Goal: Task Accomplishment & Management: Complete application form

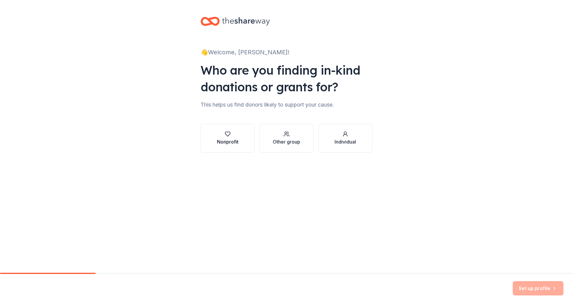
click at [217, 139] on div "Nonprofit" at bounding box center [227, 141] width 21 height 7
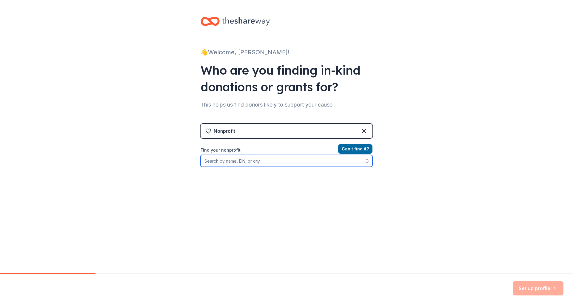
click at [258, 159] on input "Find your nonprofit" at bounding box center [287, 161] width 172 height 12
type input "kids tooth"
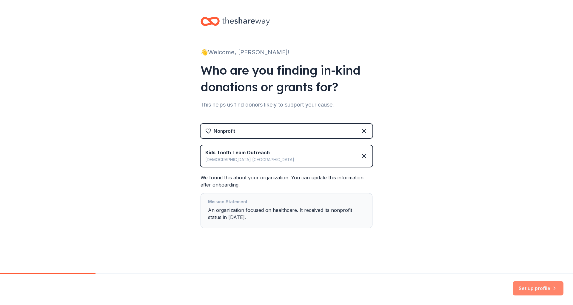
click at [529, 284] on button "Set up profile" at bounding box center [538, 288] width 51 height 14
click at [349, 213] on div "Mission Statement An organization focused on healthcare. It received its nonpro…" at bounding box center [286, 210] width 157 height 25
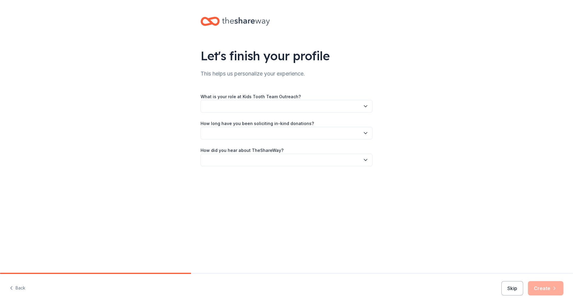
click at [345, 115] on div "What is your role at Kids Tooth Team Outreach? How long have you been solicitin…" at bounding box center [287, 129] width 172 height 73
click at [346, 107] on button "button" at bounding box center [287, 106] width 172 height 13
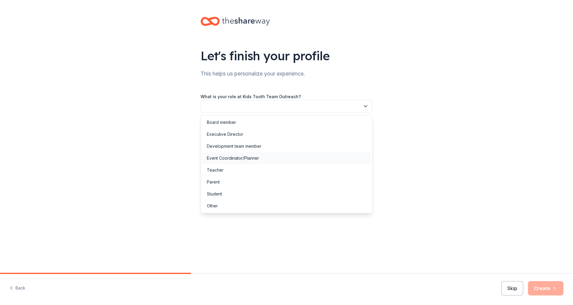
click at [293, 157] on div "Event Coordinator/Planner" at bounding box center [286, 158] width 169 height 12
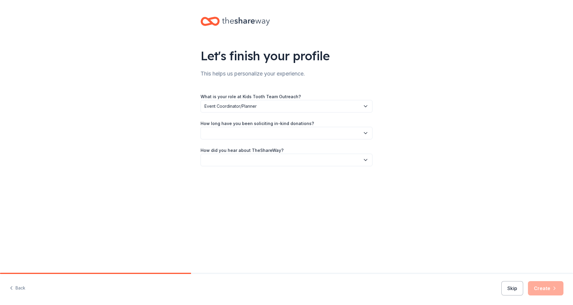
click at [287, 134] on button "button" at bounding box center [287, 133] width 172 height 13
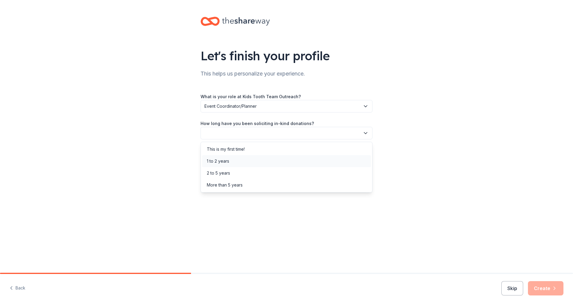
click at [265, 162] on div "1 to 2 years" at bounding box center [286, 161] width 169 height 12
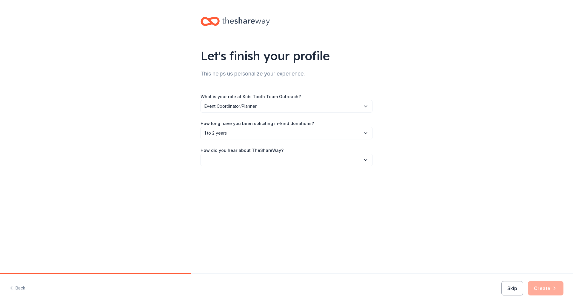
click at [262, 155] on button "button" at bounding box center [287, 160] width 172 height 13
click at [249, 186] on div "Online search" at bounding box center [286, 188] width 169 height 12
click at [560, 292] on button "Create" at bounding box center [546, 288] width 36 height 14
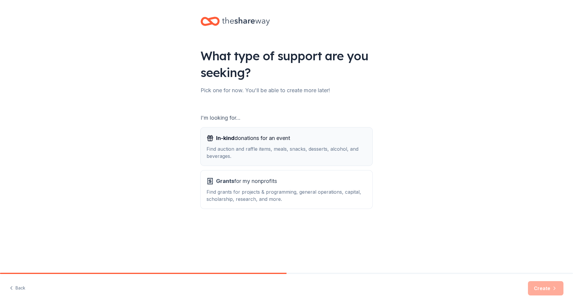
click at [320, 136] on div "In-kind donations for an event" at bounding box center [287, 138] width 160 height 10
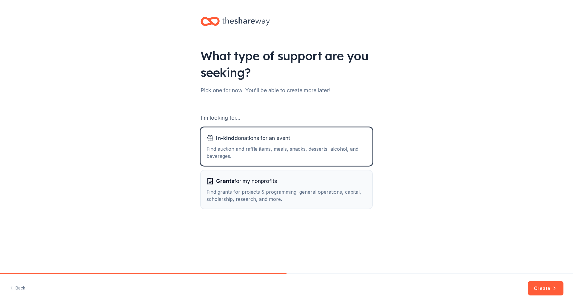
click at [310, 178] on div "Grants for my nonprofits" at bounding box center [287, 181] width 160 height 10
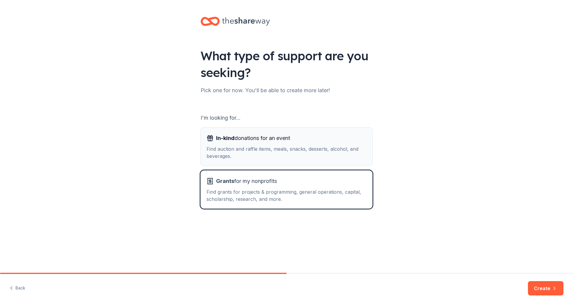
click at [355, 156] on div "Find auction and raffle items, meals, snacks, desserts, alcohol, and beverages." at bounding box center [287, 152] width 160 height 14
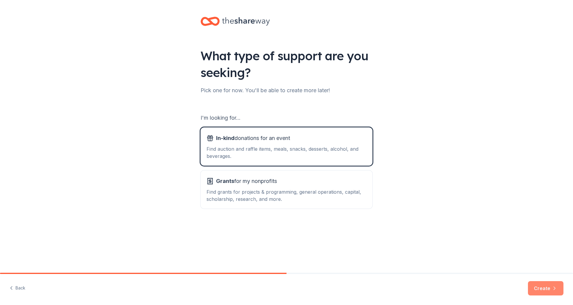
click at [537, 287] on button "Create" at bounding box center [546, 288] width 36 height 14
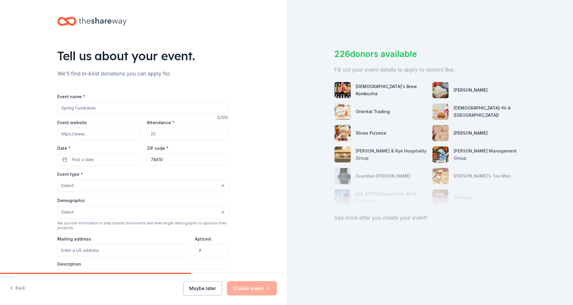
click at [204, 107] on input "Event name *" at bounding box center [143, 108] width 172 height 12
type input "Kids Tooth Team Outreach Gala"
type input "104"
click at [119, 155] on button "Pick a date" at bounding box center [98, 160] width 82 height 12
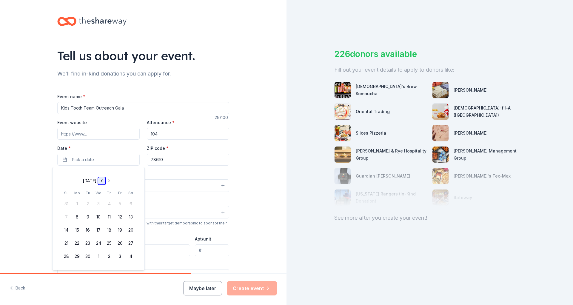
click at [106, 177] on button "Go to previous month" at bounding box center [102, 181] width 8 height 8
click at [113, 177] on button "Go to next month" at bounding box center [109, 181] width 8 height 8
click at [108, 244] on button "23" at bounding box center [109, 243] width 11 height 11
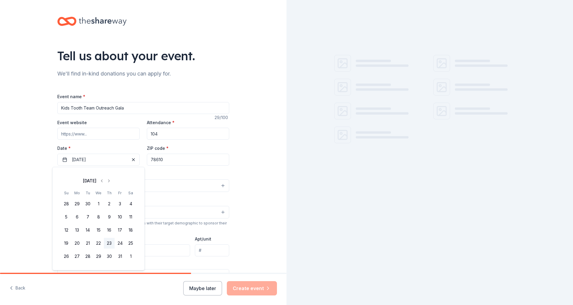
click at [158, 164] on input "78610" at bounding box center [188, 160] width 82 height 12
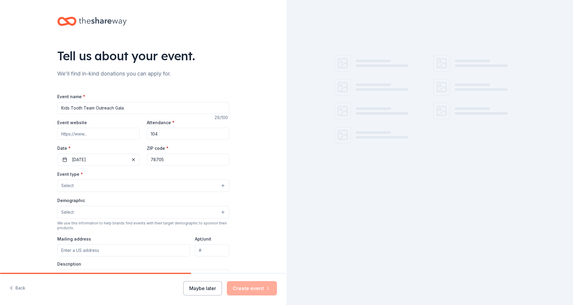
type input "78705"
click at [139, 187] on button "Select" at bounding box center [143, 185] width 172 height 13
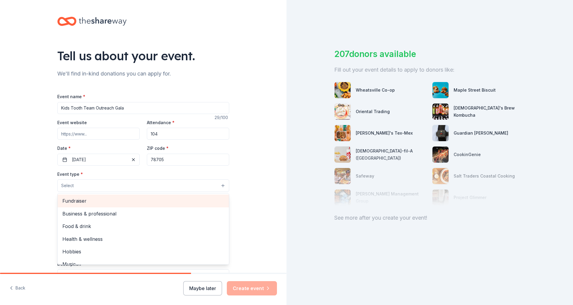
click at [127, 204] on span "Fundraiser" at bounding box center [143, 201] width 162 height 8
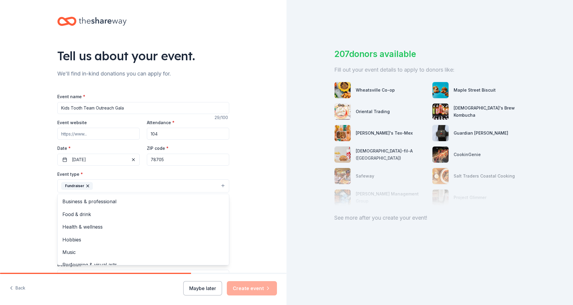
click at [157, 170] on div "Event type * Fundraiser Business & professional Food & drink Health & wellness …" at bounding box center [143, 181] width 172 height 22
click at [149, 188] on button "Fundraiser" at bounding box center [143, 185] width 172 height 13
click at [135, 213] on span "Food & drink" at bounding box center [143, 214] width 162 height 8
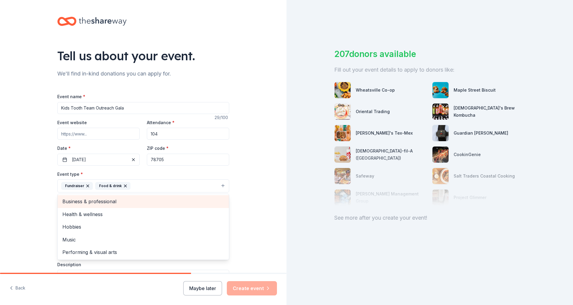
click at [142, 203] on span "Business & professional" at bounding box center [143, 202] width 162 height 8
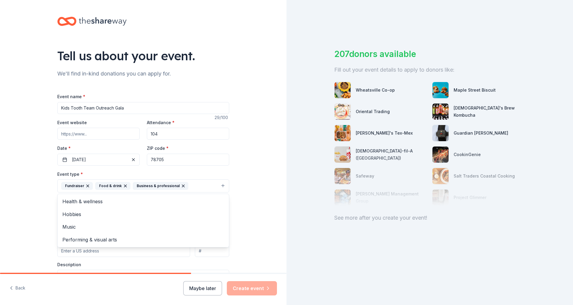
click at [253, 187] on div "Tell us about your event. We'll find in-kind donations you can apply for. Event…" at bounding box center [143, 199] width 287 height 398
click at [137, 220] on div "Demographic Select We use this information to help brands find events with thei…" at bounding box center [143, 214] width 172 height 34
click at [137, 214] on button "Select" at bounding box center [143, 213] width 172 height 13
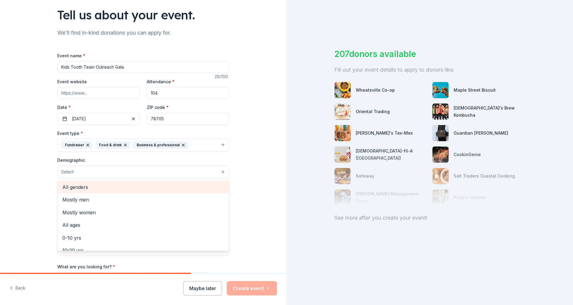
click at [103, 189] on span "All genders" at bounding box center [143, 187] width 162 height 8
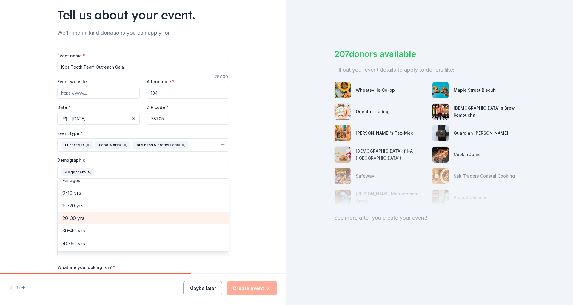
scroll to position [37, 0]
click at [104, 218] on div "20-30 yrs" at bounding box center [143, 214] width 171 height 13
click at [101, 217] on span "30-40 yrs" at bounding box center [143, 214] width 162 height 8
click at [101, 217] on span "40-50 yrs" at bounding box center [143, 214] width 162 height 8
click at [101, 217] on span "50-60 yrs" at bounding box center [143, 214] width 162 height 8
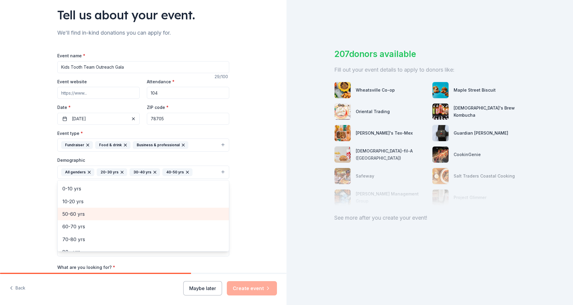
scroll to position [33, 0]
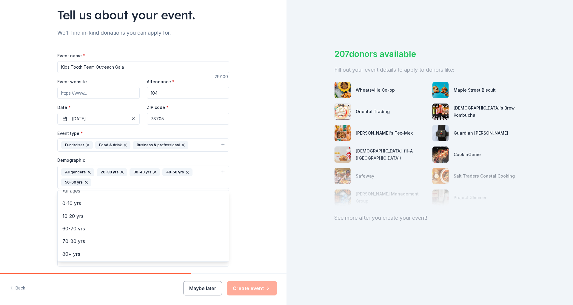
click at [259, 179] on div "Tell us about your event. We'll find in-kind donations you can apply for. Event…" at bounding box center [143, 163] width 287 height 409
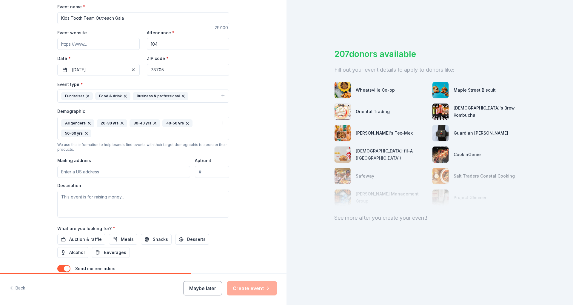
scroll to position [97, 0]
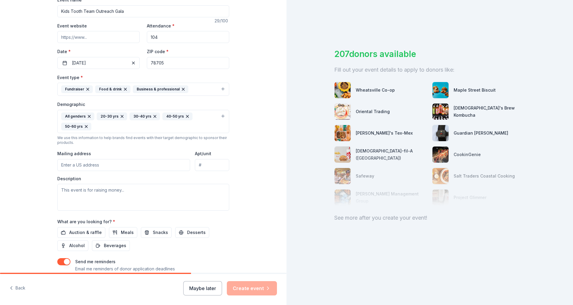
click at [146, 156] on div "Mailing address" at bounding box center [123, 160] width 133 height 21
click at [145, 161] on input "Mailing address" at bounding box center [123, 165] width 133 height 12
type input "3400 Harmon Avenue, Austin, TX, 78705"
click at [207, 167] on input "Apt/unit" at bounding box center [212, 165] width 34 height 12
type input "561"
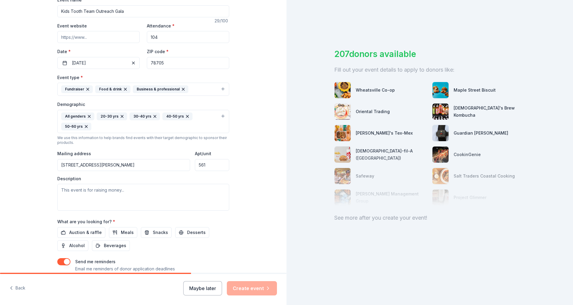
click at [230, 176] on div "Tell us about your event. We'll find in-kind donations you can apply for. Event…" at bounding box center [143, 107] width 191 height 409
click at [195, 191] on textarea at bounding box center [143, 197] width 172 height 27
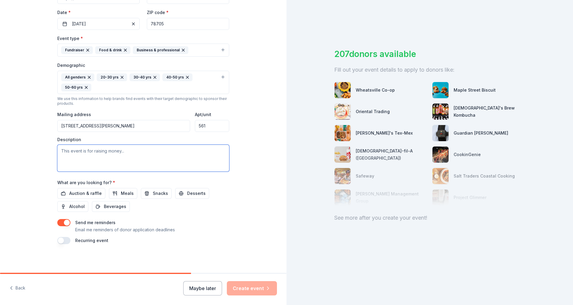
paste textarea "Join us for the Kids Tooth Team Outreach Gala, a spectacular evening dedicated …"
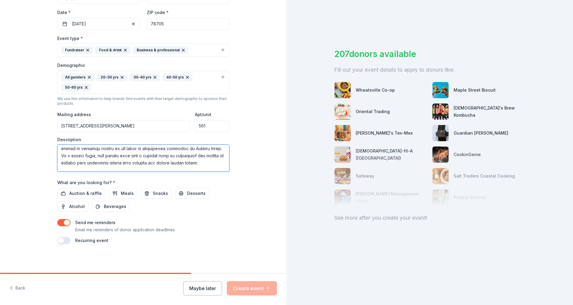
scroll to position [0, 0]
type textarea "Join us for the Kids Tooth Team Outreach Gala, a spectacular evening dedicated …"
click at [229, 172] on div "Tell us about your event. We'll find in-kind donations you can apply for. Event…" at bounding box center [143, 68] width 191 height 409
click at [90, 190] on span "Auction & raffle" at bounding box center [85, 193] width 33 height 7
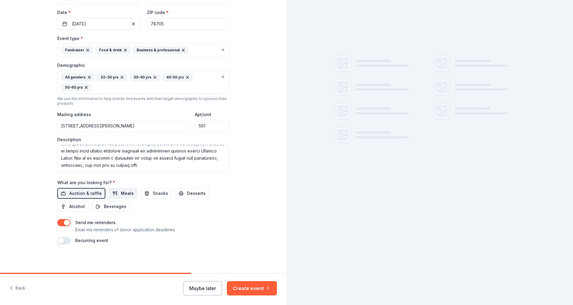
click at [124, 190] on span "Meals" at bounding box center [127, 193] width 13 height 7
click at [155, 189] on button "Snacks" at bounding box center [156, 193] width 31 height 11
drag, startPoint x: 179, startPoint y: 190, endPoint x: 173, endPoint y: 191, distance: 6.7
click at [179, 190] on button "Desserts" at bounding box center [192, 193] width 34 height 11
click at [86, 202] on button "Alcohol" at bounding box center [72, 206] width 31 height 11
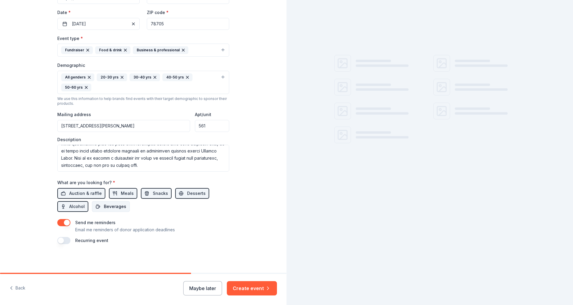
click at [101, 203] on button "Beverages" at bounding box center [111, 206] width 38 height 11
click at [67, 225] on button "button" at bounding box center [63, 222] width 13 height 7
click at [67, 227] on div "Send me reminders Email me reminders of donor application deadlines" at bounding box center [143, 226] width 172 height 14
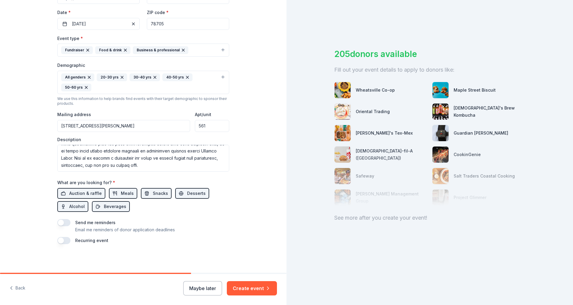
click at [67, 225] on button "button" at bounding box center [63, 222] width 13 height 7
click at [245, 286] on button "Create event" at bounding box center [252, 288] width 50 height 14
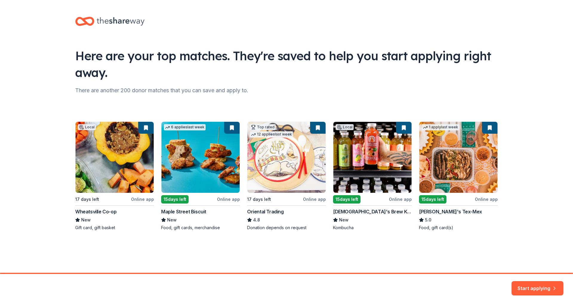
click at [187, 208] on div "Local 17 days left Online app Wheatsville Co-op New Gift card, gift basket 6 ap…" at bounding box center [286, 175] width 423 height 109
click at [185, 213] on div "Local 17 days left Online app Wheatsville Co-op New Gift card, gift basket 6 ap…" at bounding box center [286, 175] width 423 height 109
click at [540, 287] on button "Start applying" at bounding box center [538, 285] width 52 height 14
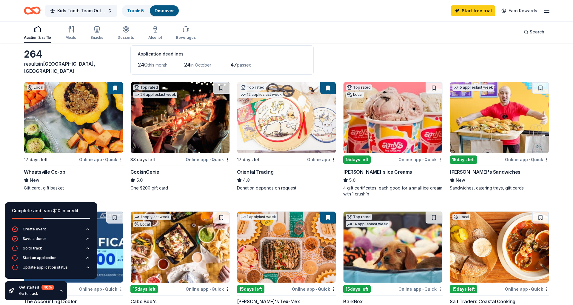
scroll to position [27, 0]
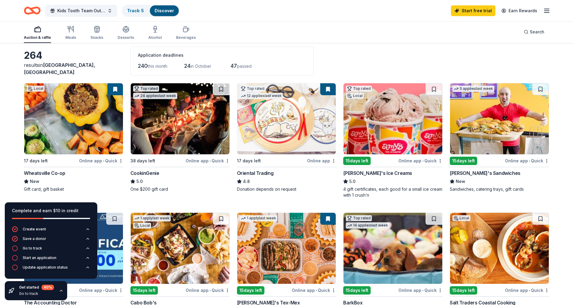
click at [60, 289] on icon "button" at bounding box center [61, 290] width 5 height 5
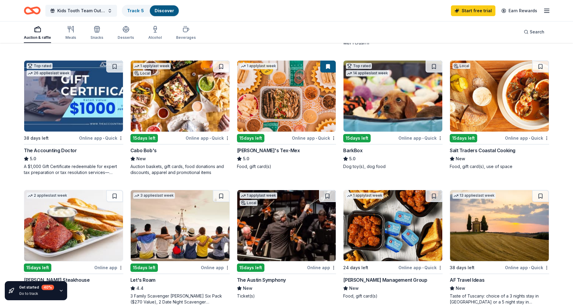
scroll to position [293, 0]
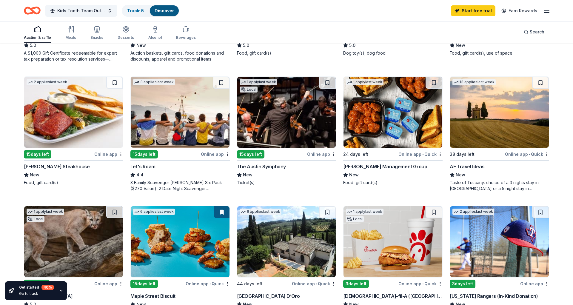
click at [64, 20] on div "Kids Tooth Team Outreach Gala Track · 5 Discover Start free trial Earn Rewards" at bounding box center [286, 10] width 573 height 21
click at [69, 28] on icon "button" at bounding box center [69, 29] width 0 height 6
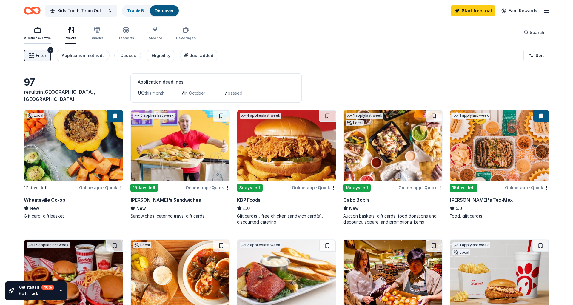
click at [42, 27] on div "button" at bounding box center [37, 29] width 27 height 7
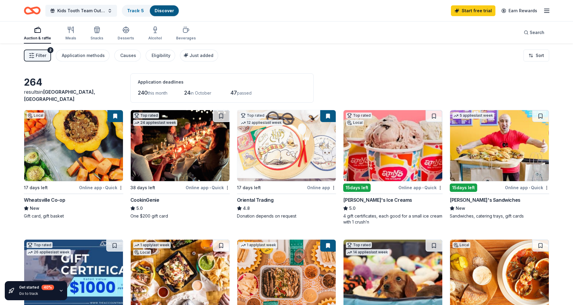
click at [167, 208] on div "5.0" at bounding box center [179, 208] width 99 height 7
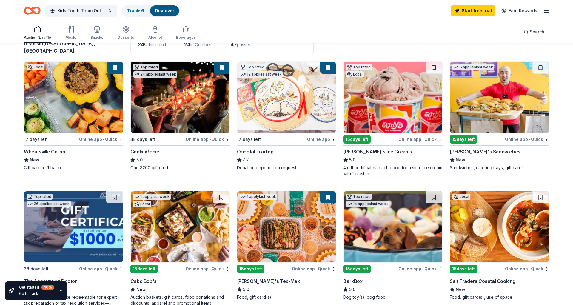
scroll to position [127, 0]
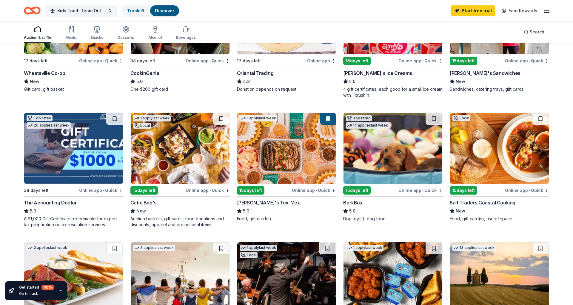
click at [254, 211] on div "5.0" at bounding box center [286, 210] width 99 height 7
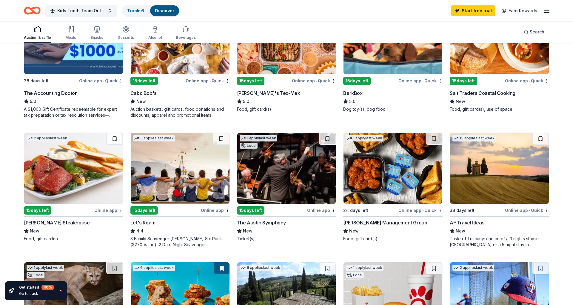
scroll to position [237, 0]
click at [472, 94] on div "Salt Traders Coastal Cooking" at bounding box center [483, 92] width 66 height 7
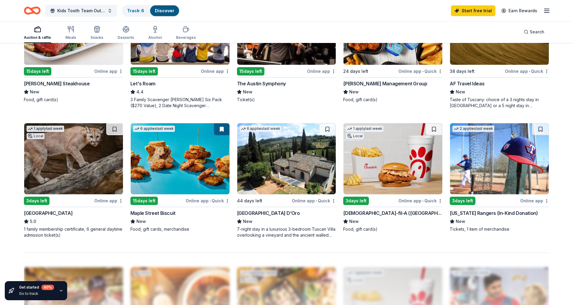
scroll to position [375, 0]
click at [274, 176] on img at bounding box center [286, 159] width 99 height 71
click at [467, 184] on img at bounding box center [499, 159] width 99 height 71
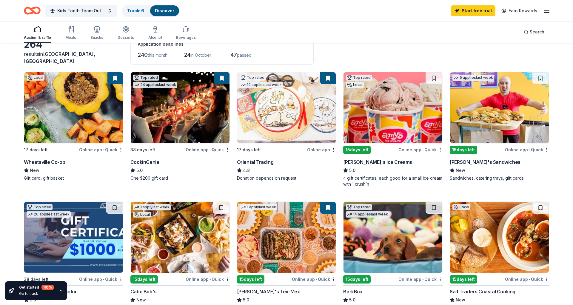
scroll to position [0, 0]
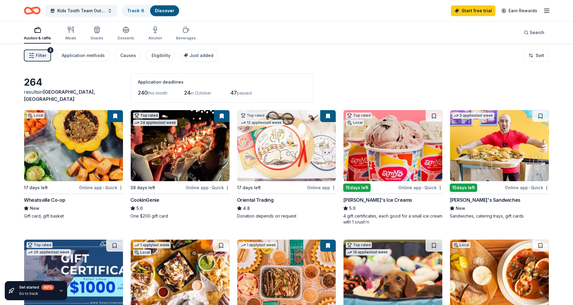
click at [47, 58] on button "Filter 2" at bounding box center [37, 56] width 27 height 12
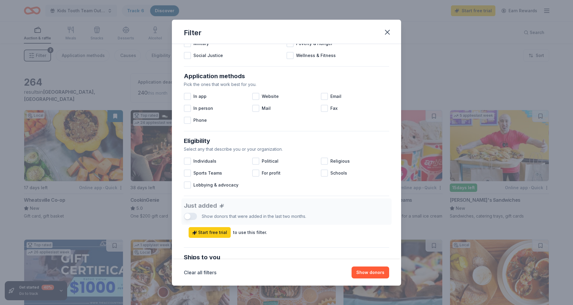
scroll to position [219, 0]
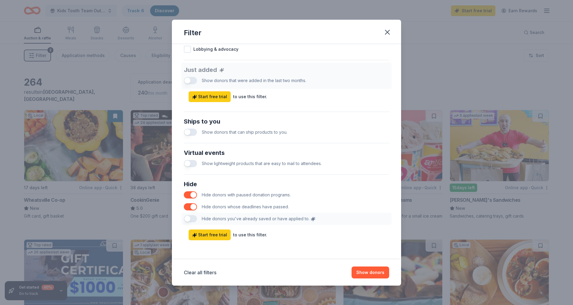
click at [409, 80] on div "Filter Causes Find donors that support causes like yours. Animals Art & Culture…" at bounding box center [286, 152] width 573 height 305
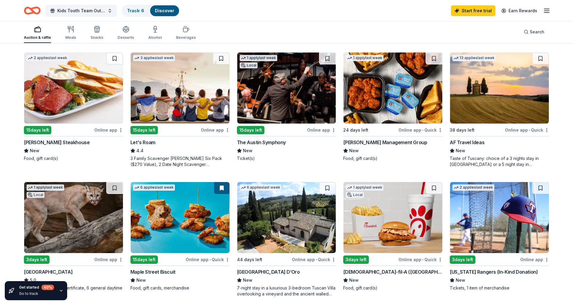
scroll to position [203, 0]
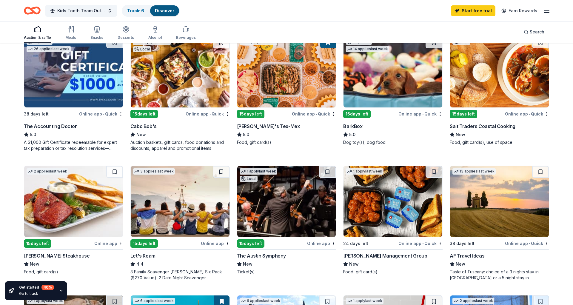
click at [275, 232] on img at bounding box center [286, 201] width 99 height 71
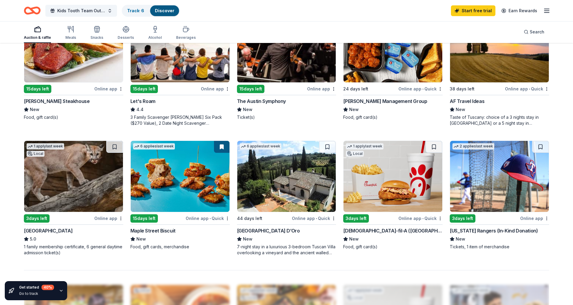
scroll to position [358, 0]
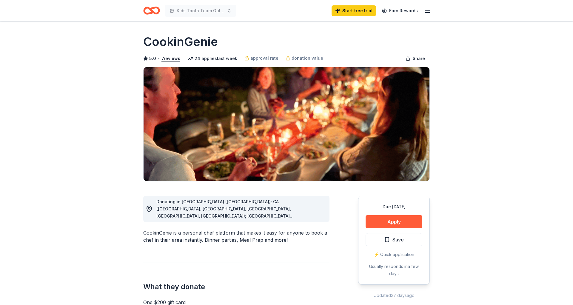
click at [296, 205] on div "Donating in [GEOGRAPHIC_DATA] ([GEOGRAPHIC_DATA]); CA ([GEOGRAPHIC_DATA], [GEOG…" at bounding box center [240, 208] width 168 height 21
click at [307, 222] on div "Donating in AZ (Maricopa County); CA (Los Angeles County, Riverside County, San…" at bounding box center [236, 209] width 186 height 26
click at [307, 216] on span "Donating in AZ (Maricopa County); CA (Los Angeles County, Riverside County, San…" at bounding box center [235, 273] width 158 height 148
click at [239, 238] on div "CookinGenie is a personal chef platform that makes it easy for anyone to book a…" at bounding box center [236, 236] width 186 height 14
click at [178, 36] on h1 "CookinGenie" at bounding box center [180, 41] width 75 height 17
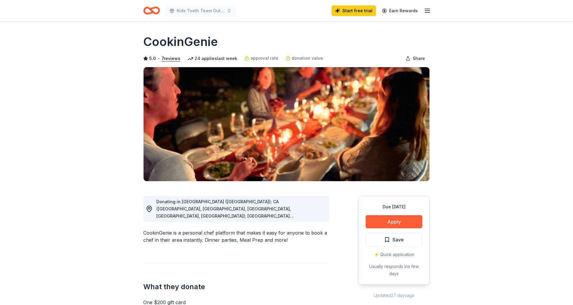
click at [178, 36] on h1 "CookinGenie" at bounding box center [180, 41] width 75 height 17
click at [396, 216] on button "Apply" at bounding box center [394, 221] width 57 height 13
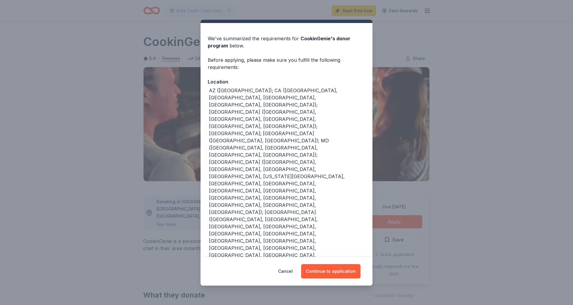
scroll to position [30, 0]
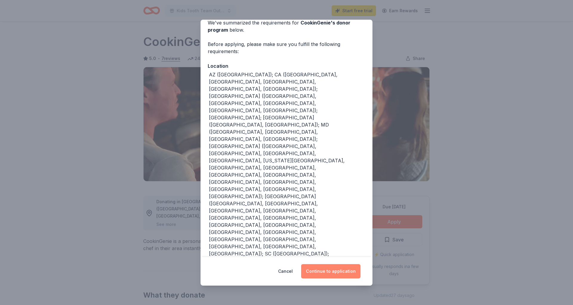
click at [334, 272] on button "Continue to application" at bounding box center [330, 271] width 59 height 14
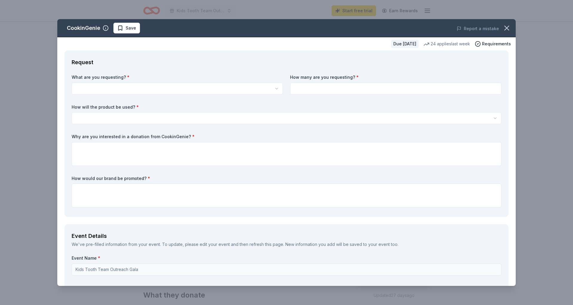
click at [237, 83] on html "Kids Tooth Team Outreach Gala Start free trial Earn Rewards Due in 38 days Shar…" at bounding box center [286, 152] width 573 height 305
select select "One $200 gift card"
click at [304, 89] on input at bounding box center [395, 89] width 211 height 12
type input "3"
type input "2"
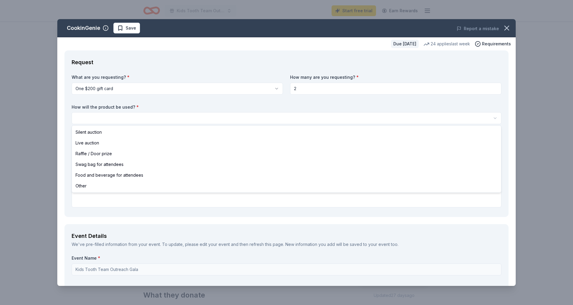
click at [276, 115] on html "Kids Tooth Team Outreach Gala Start free trial Earn Rewards Due in 38 days Shar…" at bounding box center [286, 152] width 573 height 305
select select "liveAuction"
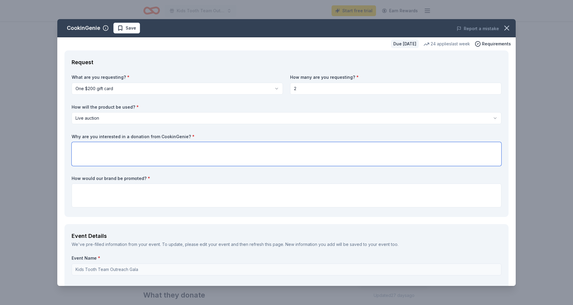
click at [231, 151] on textarea at bounding box center [287, 154] width 430 height 24
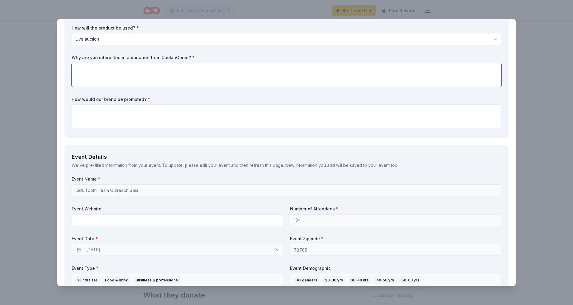
scroll to position [0, 0]
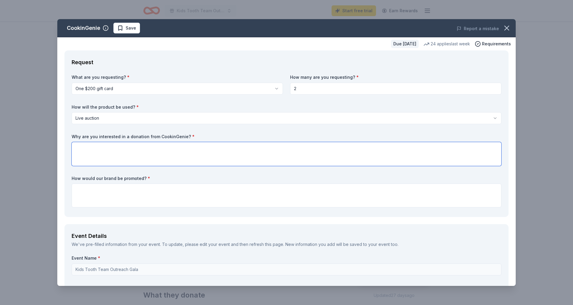
click at [228, 156] on textarea at bounding box center [287, 154] width 430 height 24
click at [123, 27] on span "Save" at bounding box center [126, 27] width 19 height 7
click at [168, 6] on div "CookinGenie Saved Report a mistake Due in 38 days 24 applies last week Requirem…" at bounding box center [286, 152] width 573 height 305
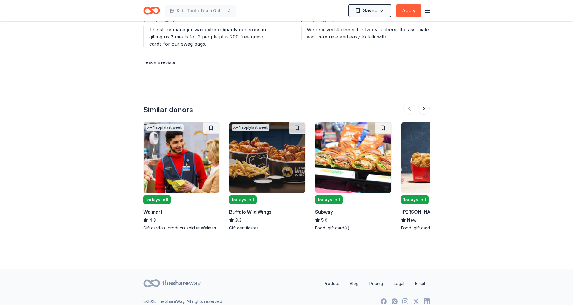
scroll to position [146, 0]
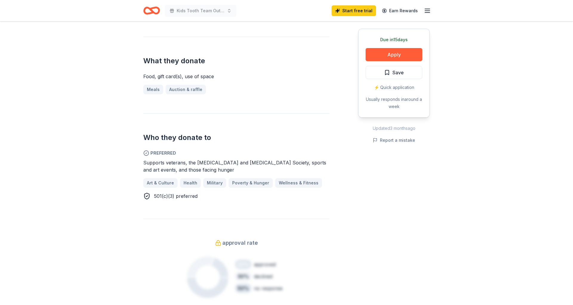
scroll to position [159, 0]
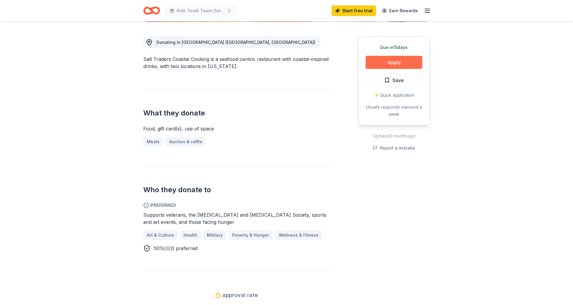
click at [396, 64] on button "Apply" at bounding box center [394, 62] width 57 height 13
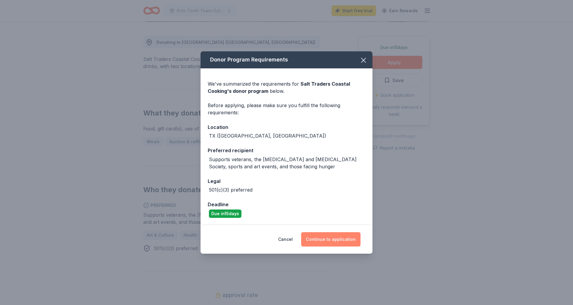
click at [339, 236] on button "Continue to application" at bounding box center [330, 239] width 59 height 14
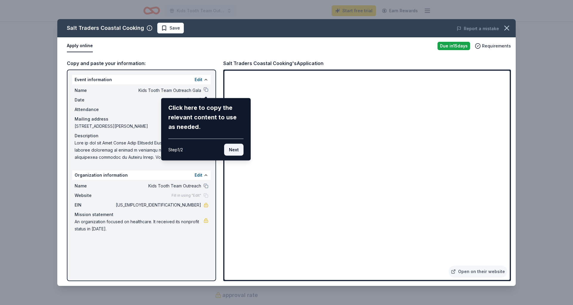
click at [234, 149] on button "Next" at bounding box center [233, 150] width 19 height 12
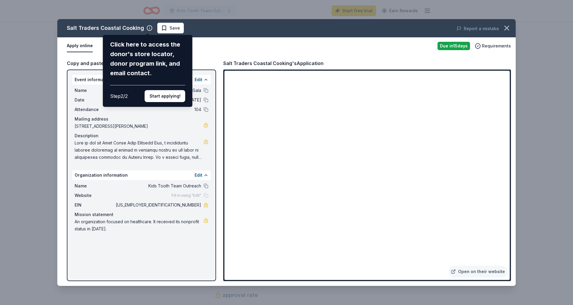
click at [255, 159] on div "Salt Traders Coastal Cooking Click here to access the donor's store locator, do…" at bounding box center [286, 152] width 459 height 267
click at [160, 96] on button "Start applying!" at bounding box center [165, 96] width 41 height 12
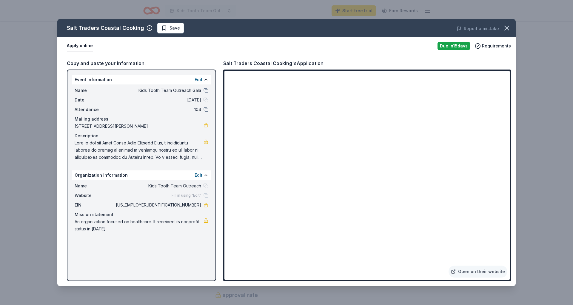
click at [324, 235] on div "Salt Traders Coastal Cooking Save Report a mistake Apply online Due in 15 days …" at bounding box center [286, 152] width 459 height 267
click at [230, 64] on div "Salt Traders Coastal Cooking's Application" at bounding box center [273, 63] width 100 height 8
drag, startPoint x: 230, startPoint y: 64, endPoint x: 264, endPoint y: 64, distance: 34.3
click at [264, 64] on div "Salt Traders Coastal Cooking's Application" at bounding box center [273, 63] width 100 height 8
click at [206, 88] on button at bounding box center [206, 90] width 5 height 5
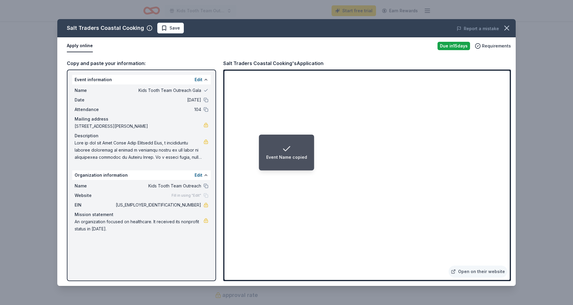
click at [275, 164] on li "Event Name copied" at bounding box center [286, 153] width 55 height 36
click at [265, 155] on li "Event Name copied" at bounding box center [286, 153] width 55 height 36
click at [167, 150] on span at bounding box center [139, 149] width 129 height 21
click at [180, 158] on span at bounding box center [139, 149] width 129 height 21
click at [201, 141] on span at bounding box center [139, 149] width 129 height 21
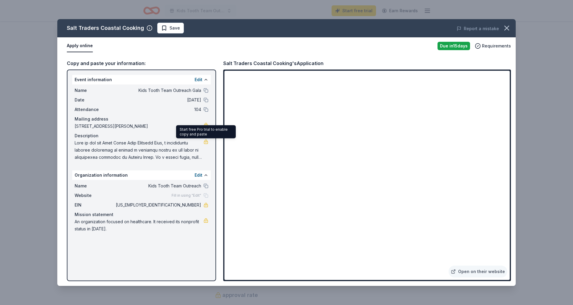
click at [204, 141] on link at bounding box center [206, 141] width 5 height 5
click at [507, 27] on icon "button" at bounding box center [507, 28] width 8 height 8
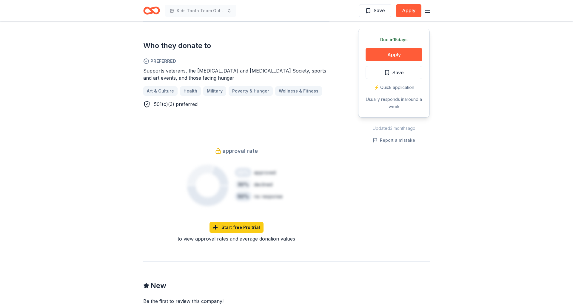
scroll to position [572, 0]
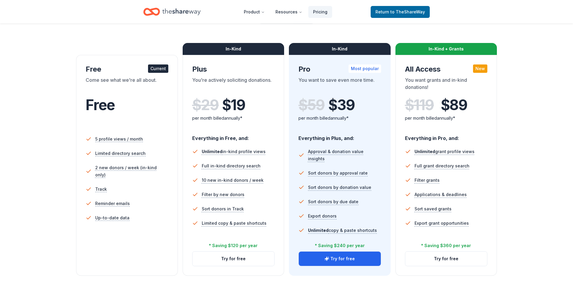
scroll to position [113, 0]
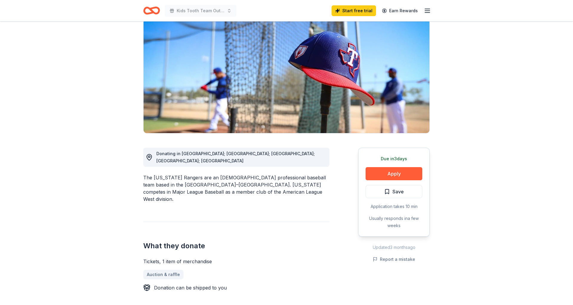
scroll to position [49, 0]
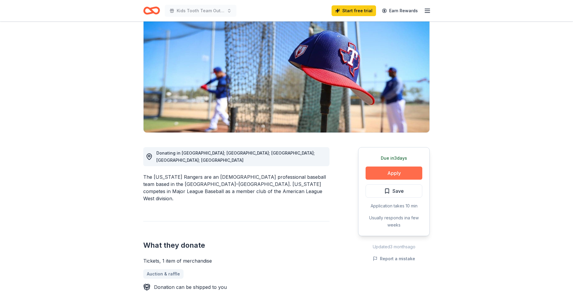
drag, startPoint x: 390, startPoint y: 179, endPoint x: 391, endPoint y: 174, distance: 4.9
click at [391, 174] on button "Apply" at bounding box center [394, 173] width 57 height 13
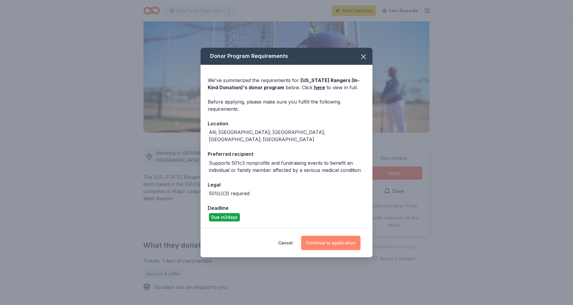
click at [334, 238] on button "Continue to application" at bounding box center [330, 243] width 59 height 14
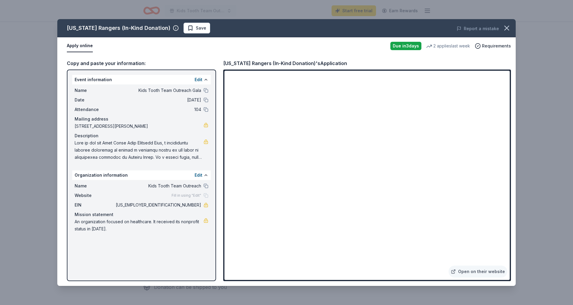
click at [188, 206] on span "[US_EMPLOYER_IDENTIFICATION_NUMBER]" at bounding box center [158, 204] width 87 height 7
click at [188, 205] on span "[US_EMPLOYER_IDENTIFICATION_NUMBER]" at bounding box center [158, 204] width 87 height 7
click at [186, 205] on span "[US_EMPLOYER_IDENTIFICATION_NUMBER]" at bounding box center [158, 204] width 87 height 7
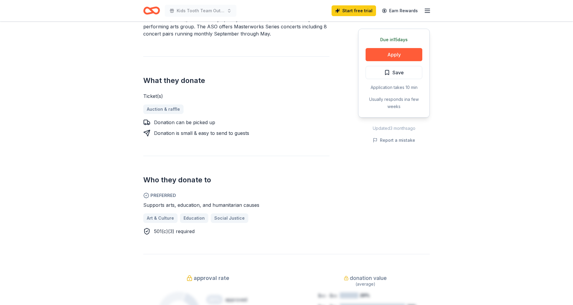
scroll to position [195, 0]
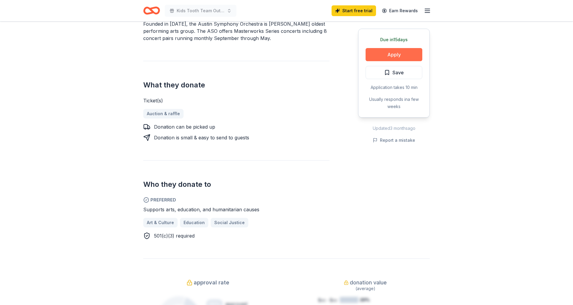
click at [402, 49] on button "Apply" at bounding box center [394, 54] width 57 height 13
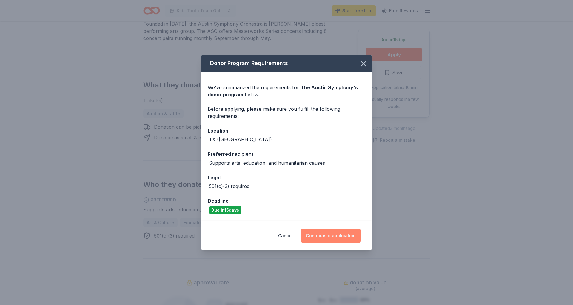
click at [318, 233] on button "Continue to application" at bounding box center [330, 236] width 59 height 14
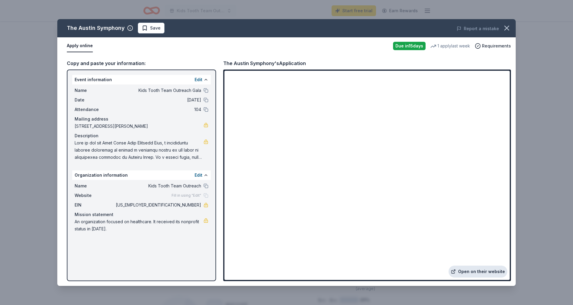
click at [479, 275] on link "Open on their website" at bounding box center [478, 272] width 59 height 12
click at [507, 30] on icon "button" at bounding box center [507, 28] width 8 height 8
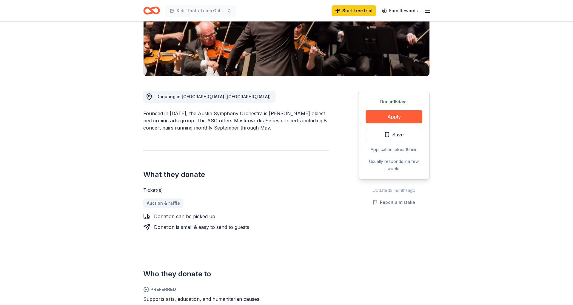
scroll to position [0, 0]
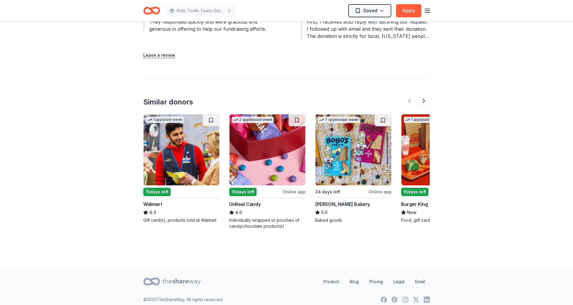
scroll to position [715, 0]
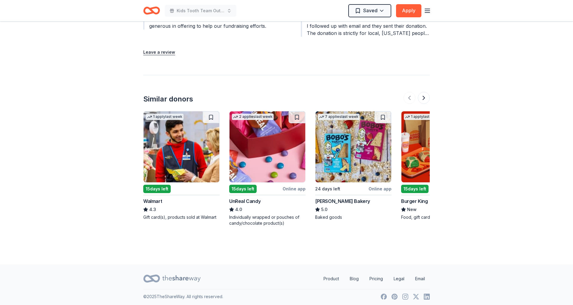
click at [424, 91] on div "Similar donors 1 apply last week 15 days left Walmart 4.3 Gift card(s), product…" at bounding box center [286, 150] width 287 height 151
click at [424, 93] on button at bounding box center [424, 98] width 12 height 12
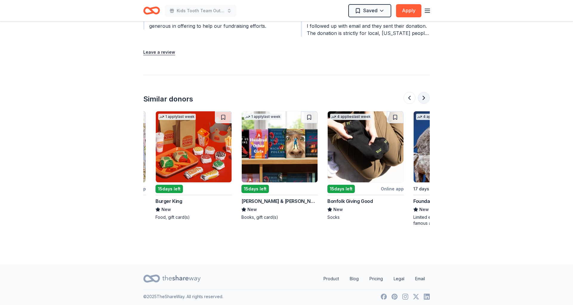
scroll to position [0, 258]
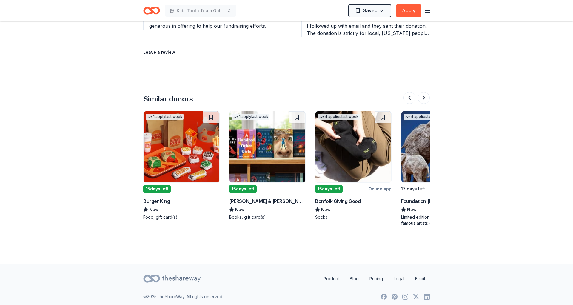
click at [426, 96] on button at bounding box center [424, 98] width 12 height 12
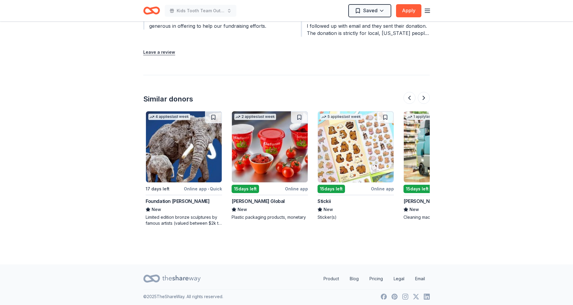
scroll to position [0, 516]
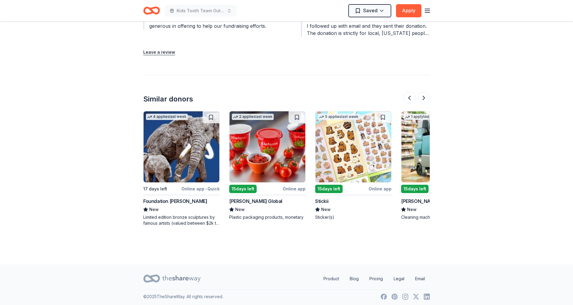
click at [191, 204] on div "Foundation Michelangelo" at bounding box center [175, 201] width 64 height 7
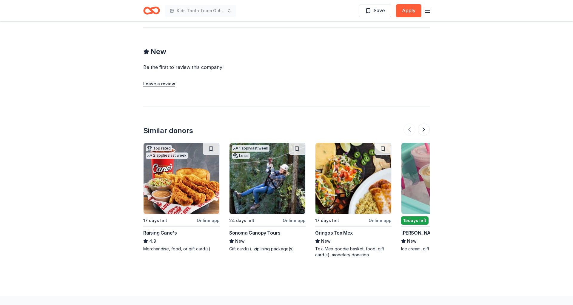
scroll to position [612, 0]
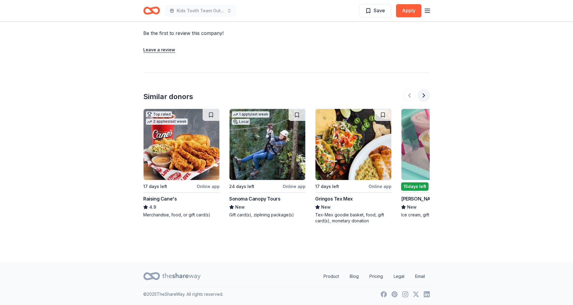
click at [426, 98] on button at bounding box center [424, 96] width 12 height 12
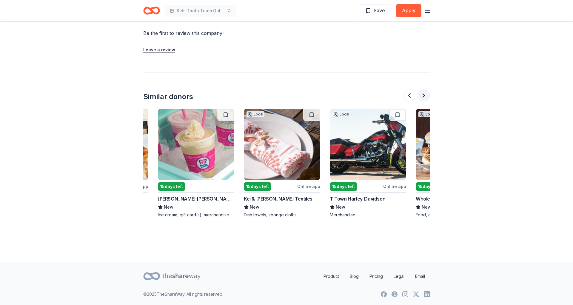
scroll to position [0, 258]
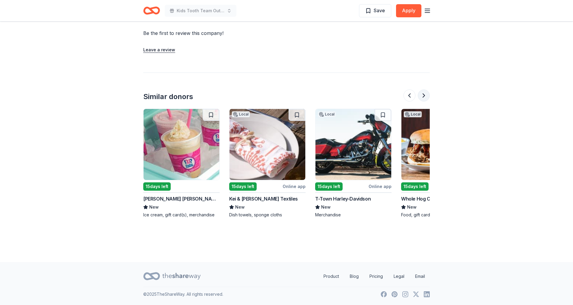
click at [424, 98] on button at bounding box center [424, 96] width 12 height 12
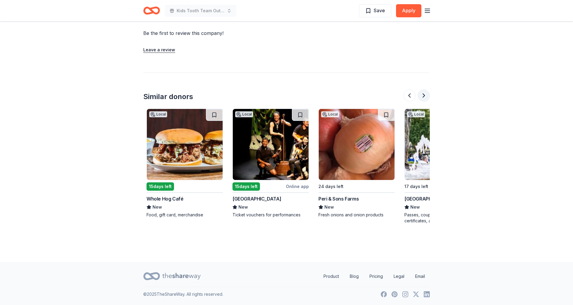
scroll to position [0, 516]
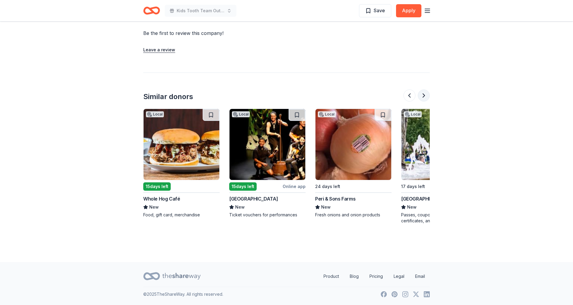
click at [424, 98] on button at bounding box center [424, 96] width 12 height 12
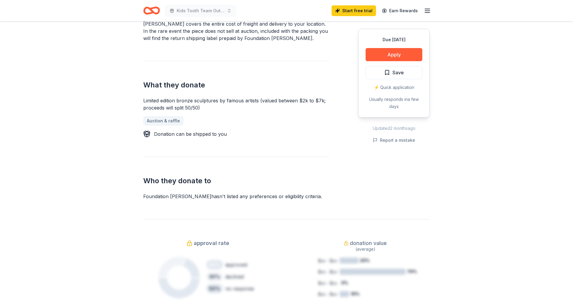
scroll to position [342, 0]
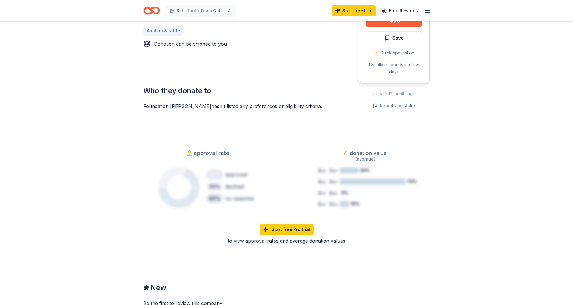
click at [153, 13] on icon "Home" at bounding box center [154, 10] width 9 height 6
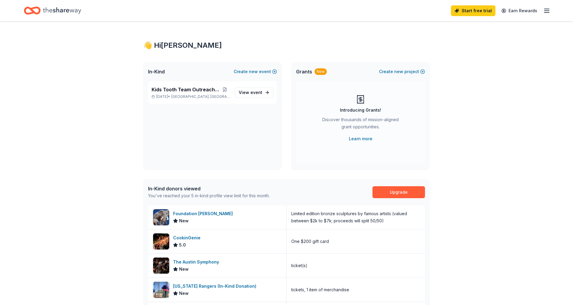
scroll to position [176, 0]
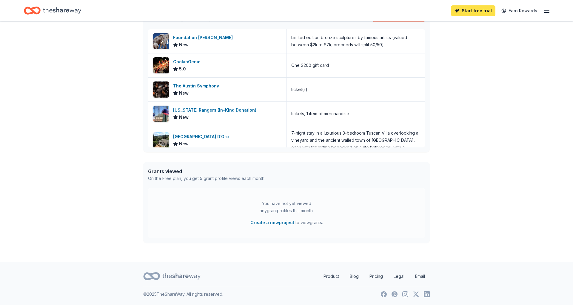
click at [480, 6] on link "Start free trial" at bounding box center [473, 10] width 44 height 11
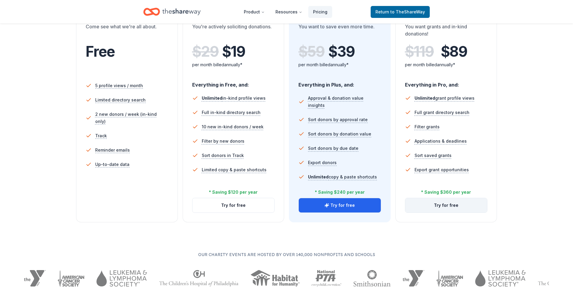
scroll to position [72, 0]
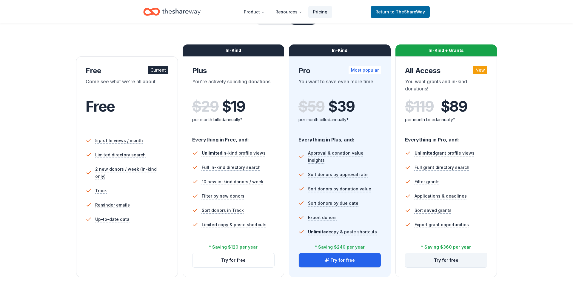
click at [438, 255] on button "Try for free" at bounding box center [446, 260] width 82 height 14
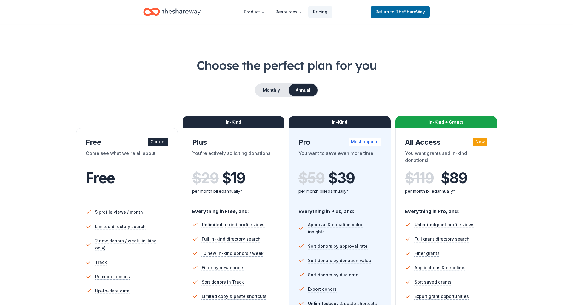
scroll to position [71, 0]
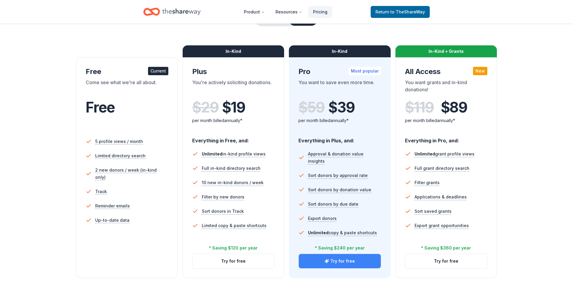
click at [354, 259] on button "Try for free" at bounding box center [340, 261] width 82 height 14
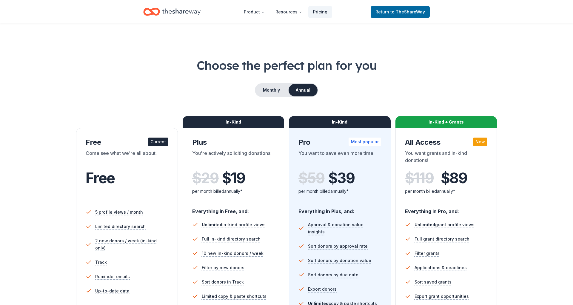
scroll to position [70, 0]
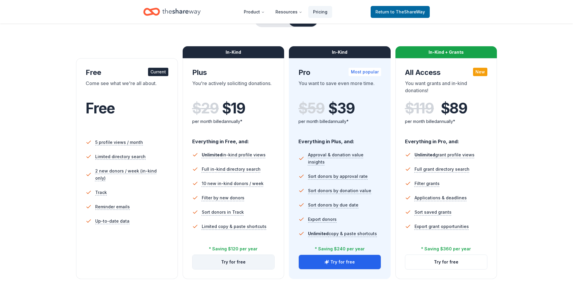
click at [234, 263] on button "Try for free" at bounding box center [234, 262] width 82 height 14
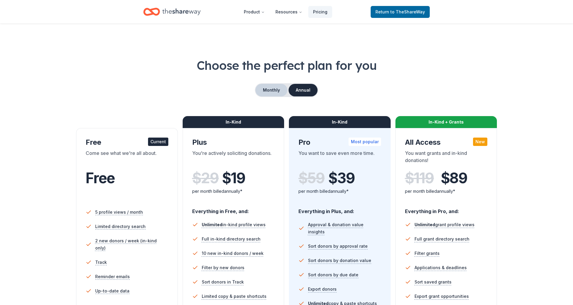
click at [279, 88] on button "Monthly" at bounding box center [272, 90] width 32 height 13
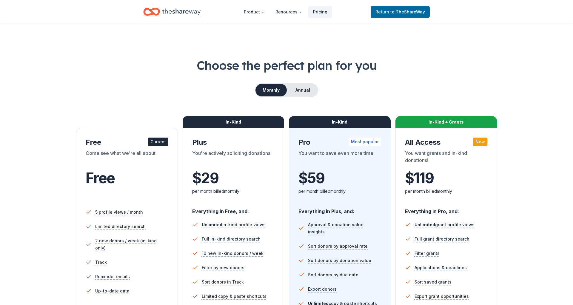
scroll to position [149, 0]
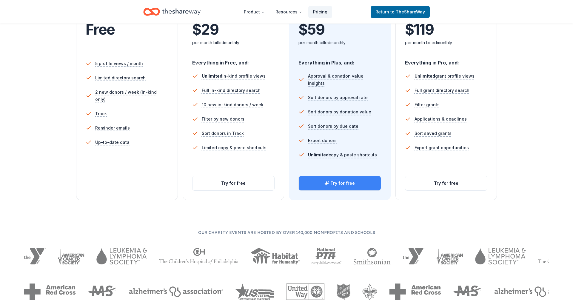
click at [324, 184] on button "Try for free" at bounding box center [340, 183] width 82 height 14
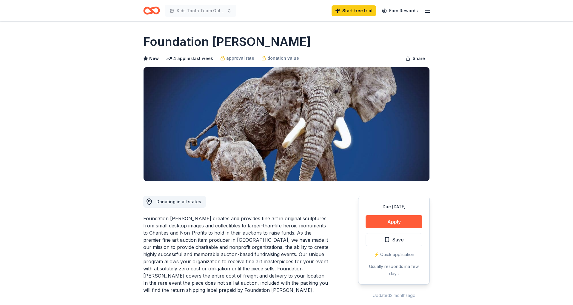
click at [160, 16] on div "Kids Tooth Team Outreach Gala" at bounding box center [189, 11] width 93 height 14
click at [159, 13] on icon "Home" at bounding box center [154, 10] width 9 height 6
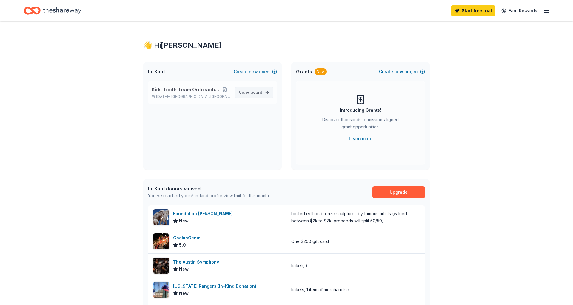
click at [251, 92] on span "View event" at bounding box center [251, 92] width 24 height 7
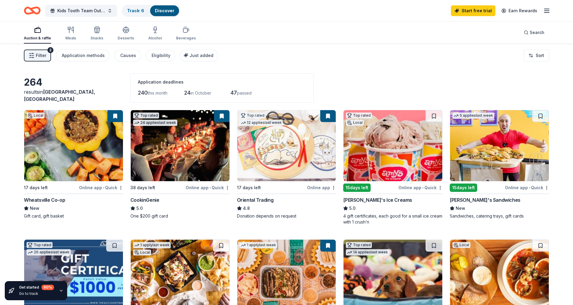
click at [37, 56] on span "Filter" at bounding box center [41, 55] width 10 height 7
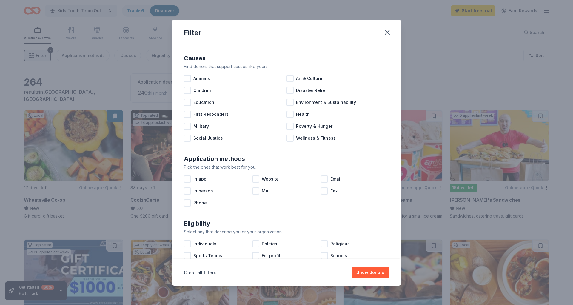
click at [61, 59] on div "Filter Causes Find donors that support causes like yours. Animals Art & Culture…" at bounding box center [286, 152] width 573 height 305
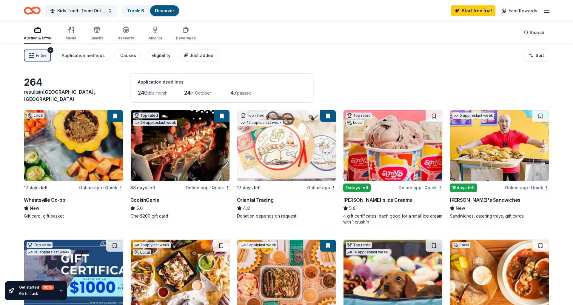
click at [52, 58] on div "Filter 2 Application methods Causes Eligibility Just added" at bounding box center [121, 56] width 194 height 12
click at [47, 59] on button "Filter 2" at bounding box center [37, 56] width 27 height 12
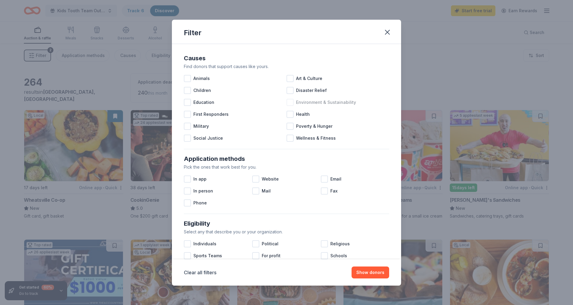
click at [296, 107] on div "Environment & Sustainability" at bounding box center [338, 102] width 103 height 12
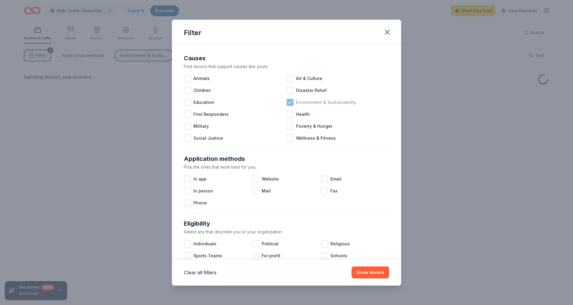
click at [294, 107] on div "Environment & Sustainability" at bounding box center [338, 102] width 103 height 12
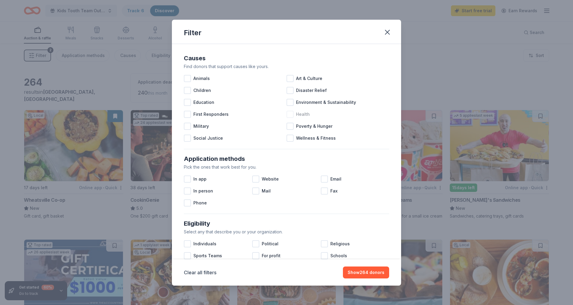
click at [293, 112] on div at bounding box center [290, 114] width 7 height 7
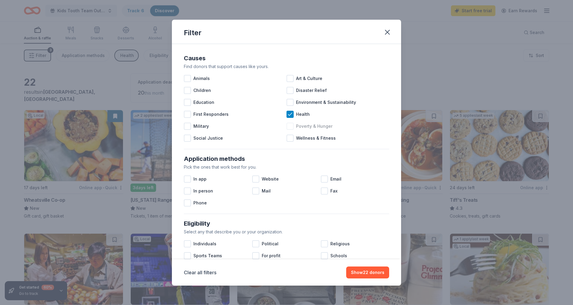
click at [308, 127] on span "Poverty & Hunger" at bounding box center [314, 126] width 36 height 7
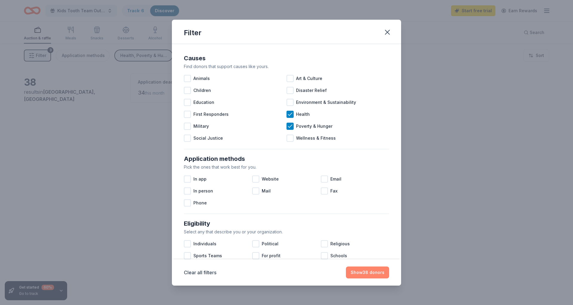
click at [366, 271] on button "Show 38 donors" at bounding box center [367, 273] width 43 height 12
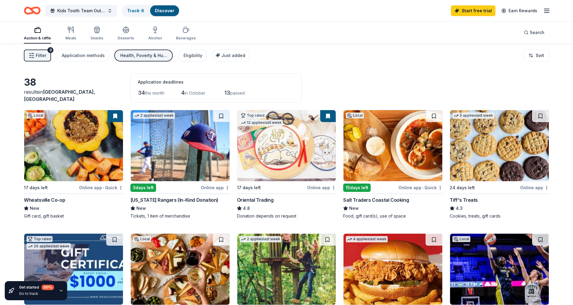
click at [58, 195] on div "Local 17 days left Online app • Quick Wheatsville Co-op New Gift card, gift bas…" at bounding box center [73, 164] width 99 height 109
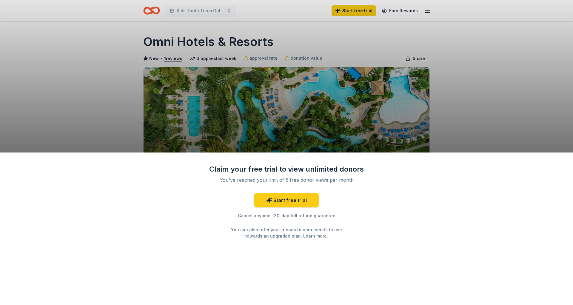
click at [339, 133] on div "Claim your free trial to view unlimited donors You've reached your limit of 5 f…" at bounding box center [286, 152] width 573 height 305
